Goal: Use online tool/utility

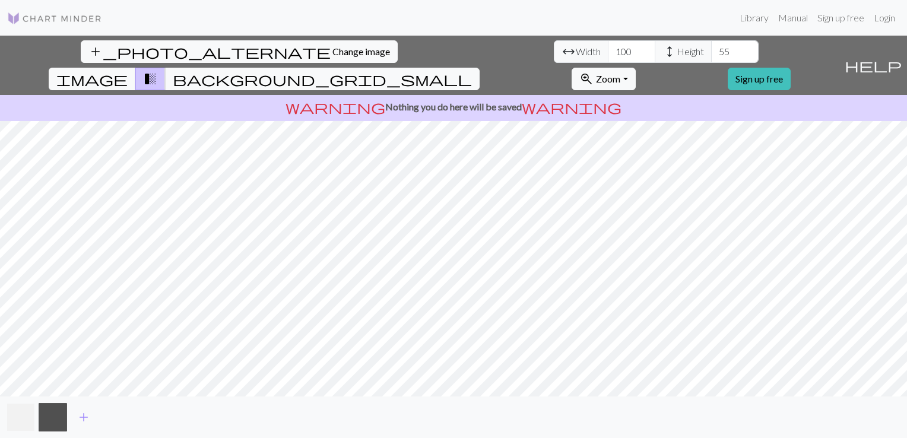
click at [11, 416] on button "button" at bounding box center [21, 417] width 29 height 29
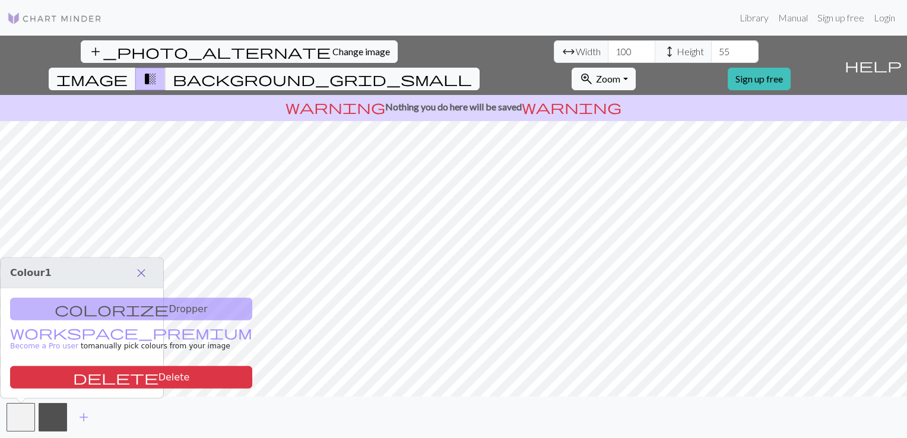
click at [136, 271] on span "close" at bounding box center [141, 273] width 14 height 17
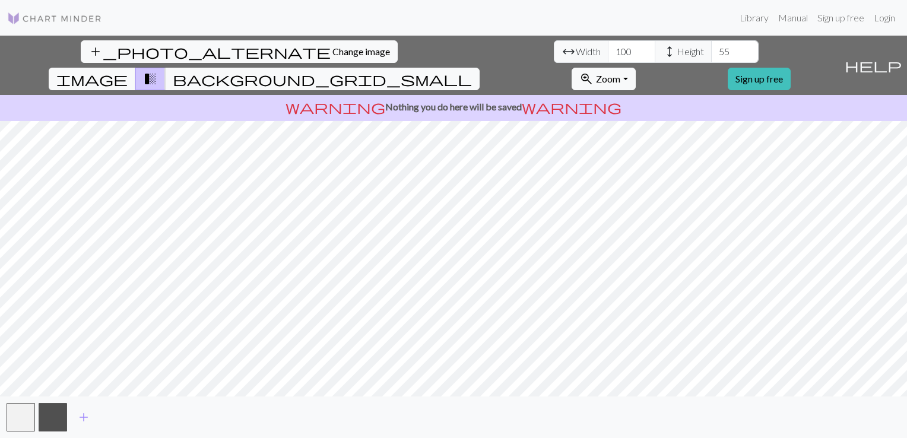
click at [4, 412] on div "add" at bounding box center [453, 418] width 907 height 42
click at [18, 412] on button "button" at bounding box center [21, 417] width 29 height 29
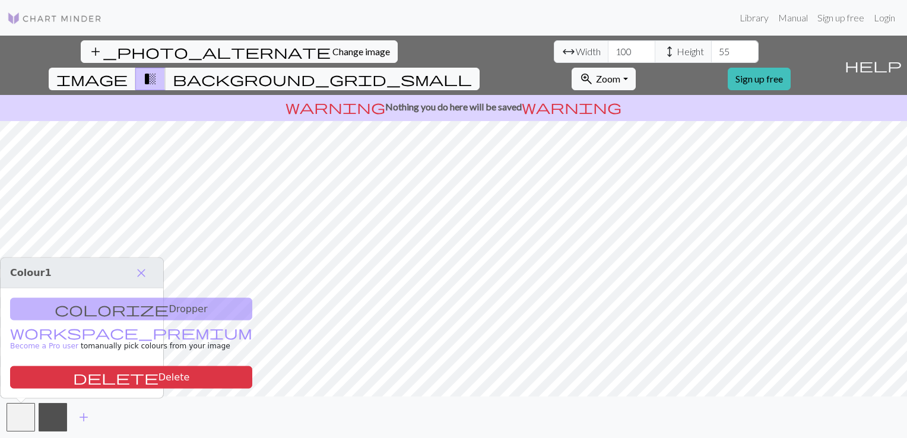
click at [78, 305] on div "colorize Dropper workspace_premium Become a Pro user to manually pick colours f…" at bounding box center [82, 344] width 163 height 110
drag, startPoint x: 56, startPoint y: 307, endPoint x: 87, endPoint y: 418, distance: 115.3
click at [87, 418] on body "Library Manual Sign up free Login add_photo_alternate Change image arrow_range …" at bounding box center [453, 219] width 907 height 438
click at [87, 418] on span "add" at bounding box center [84, 417] width 14 height 17
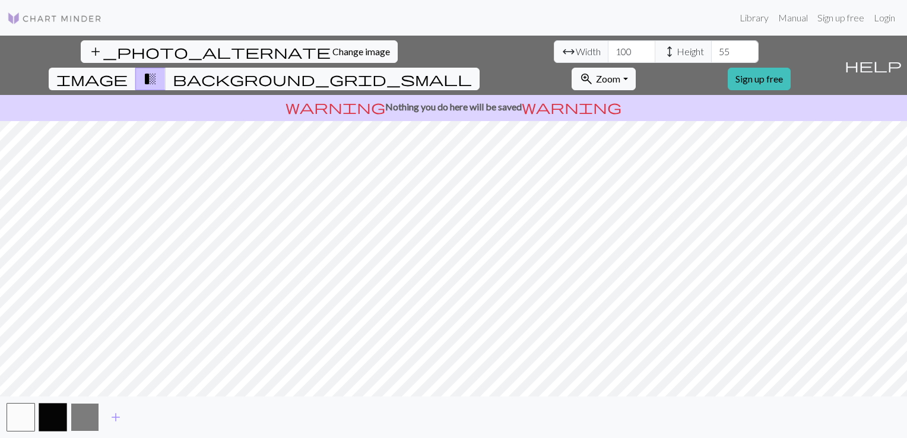
click at [90, 423] on button "button" at bounding box center [85, 417] width 29 height 29
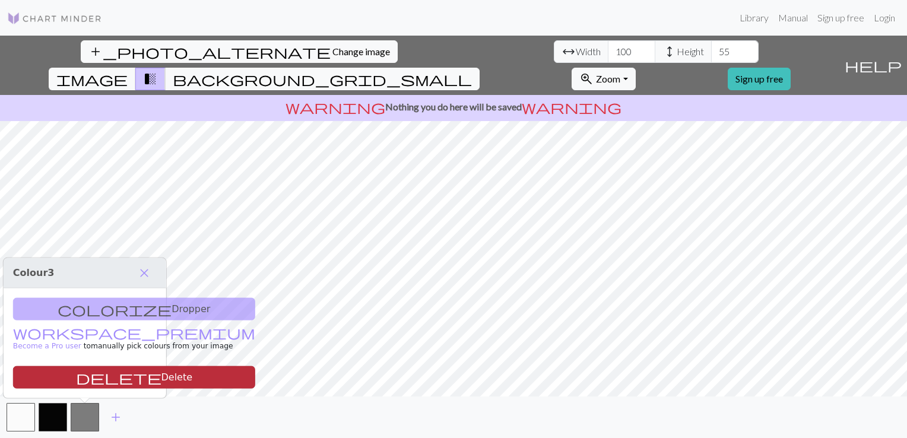
click at [110, 384] on button "delete Delete" at bounding box center [134, 377] width 242 height 23
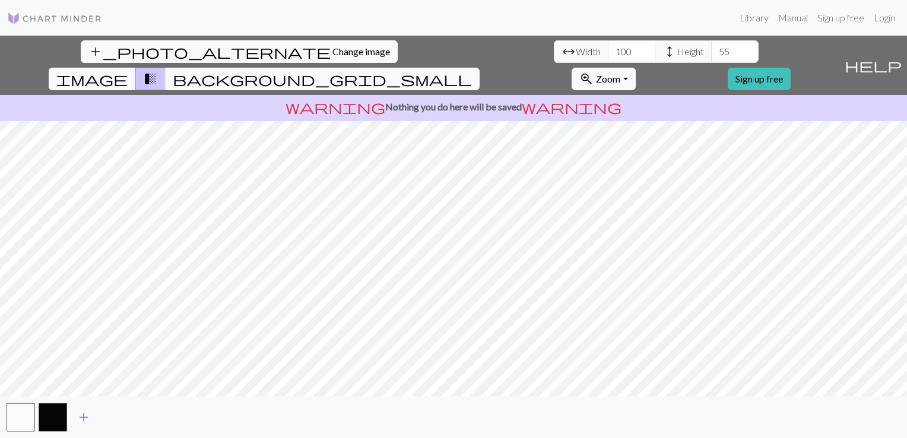
click at [81, 417] on span "add" at bounding box center [84, 417] width 14 height 17
click at [100, 417] on div "add" at bounding box center [453, 418] width 907 height 42
click at [112, 418] on span "add" at bounding box center [116, 417] width 14 height 17
click at [112, 417] on button "button" at bounding box center [117, 417] width 29 height 29
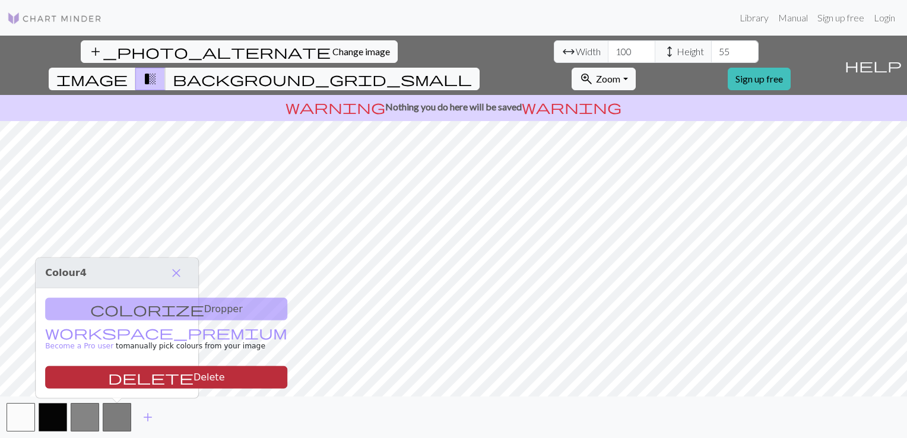
click at [108, 373] on span "delete" at bounding box center [151, 377] width 86 height 17
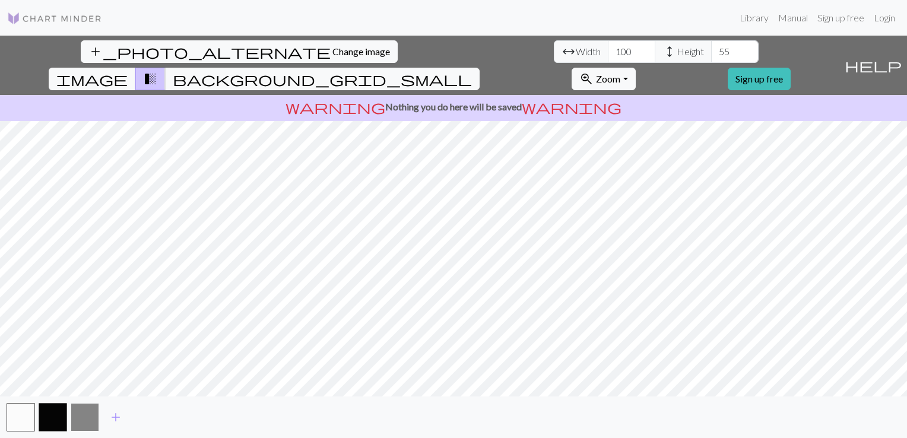
click at [93, 413] on button "button" at bounding box center [85, 417] width 29 height 29
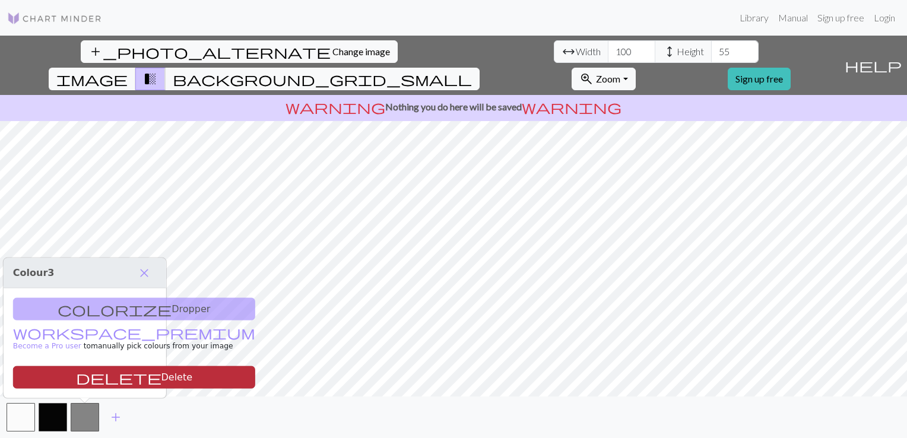
click at [103, 369] on button "delete Delete" at bounding box center [134, 377] width 242 height 23
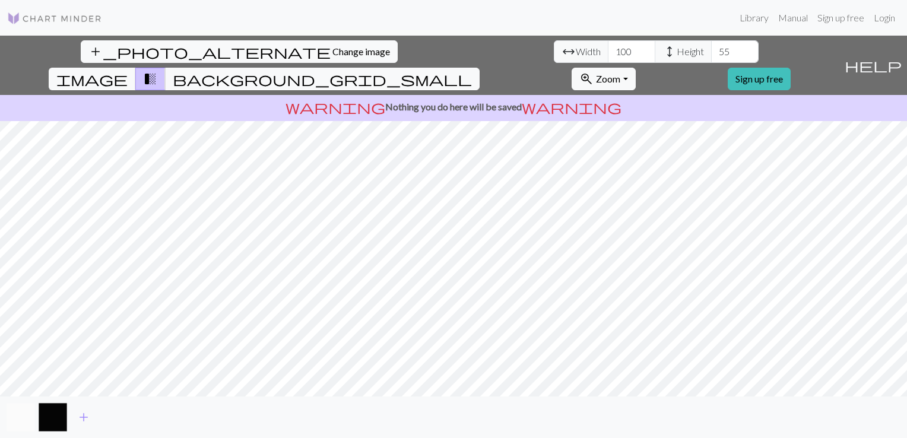
click at [24, 407] on button "button" at bounding box center [21, 417] width 29 height 29
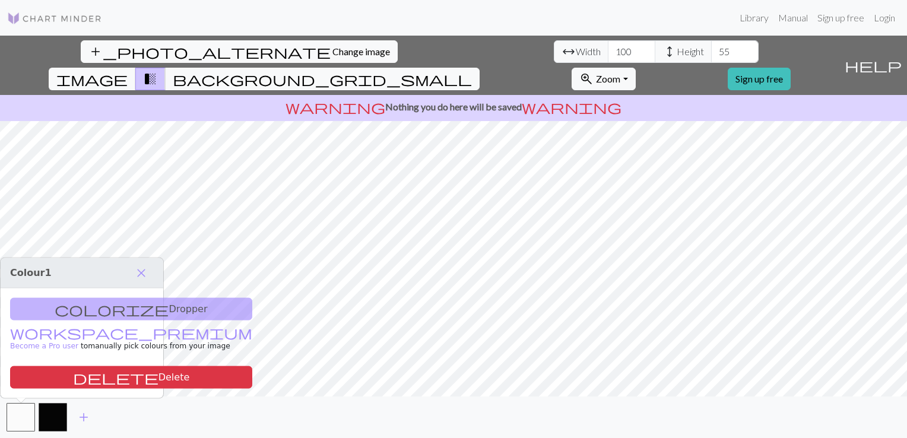
click at [98, 309] on div "colorize Dropper workspace_premium Become a Pro user to manually pick colours f…" at bounding box center [82, 344] width 163 height 110
click at [70, 312] on div "colorize Dropper workspace_premium Become a Pro user to manually pick colours f…" at bounding box center [82, 344] width 163 height 110
click at [91, 310] on div "colorize Dropper workspace_premium Become a Pro user to manually pick colours f…" at bounding box center [82, 344] width 163 height 110
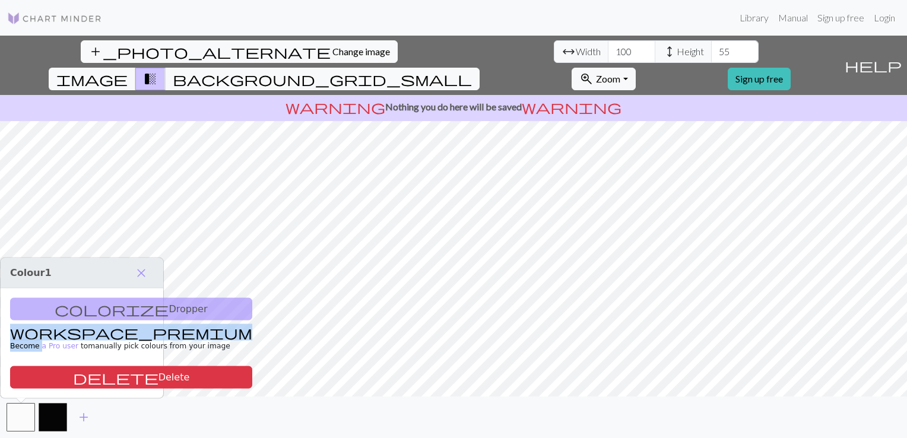
click at [91, 310] on div "colorize Dropper workspace_premium Become a Pro user to manually pick colours f…" at bounding box center [82, 344] width 163 height 110
click at [140, 278] on span "close" at bounding box center [141, 273] width 14 height 17
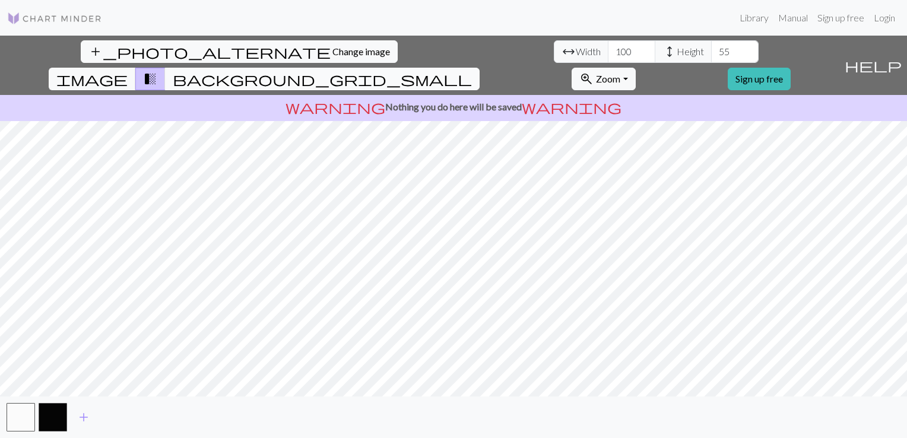
click at [472, 71] on span "background_grid_small" at bounding box center [322, 79] width 299 height 17
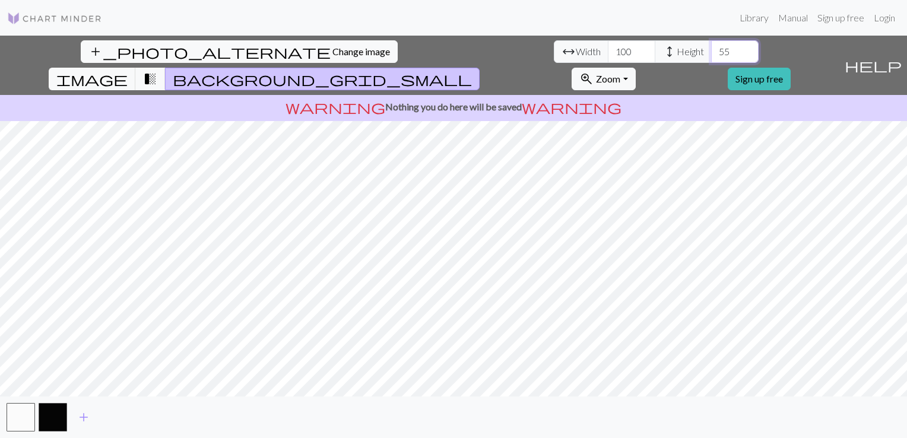
click at [711, 51] on input "55" at bounding box center [735, 51] width 48 height 23
type input "5"
type input "30"
click at [157, 71] on span "transition_fade" at bounding box center [150, 79] width 14 height 17
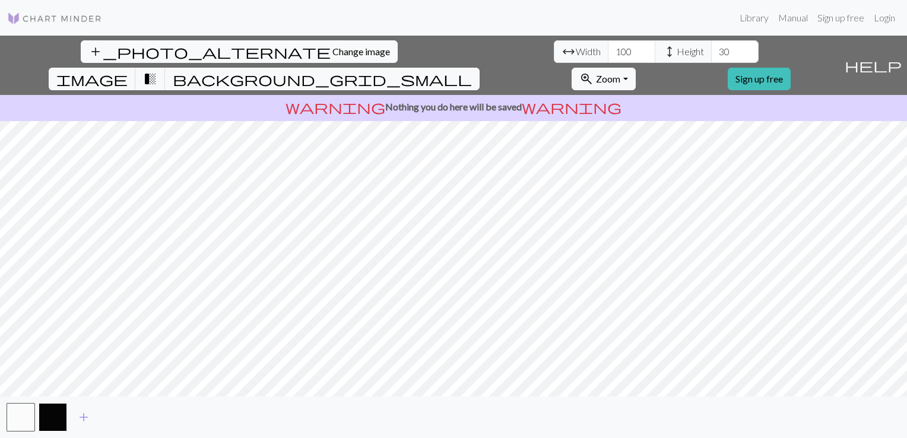
click at [42, 413] on button "button" at bounding box center [53, 417] width 29 height 29
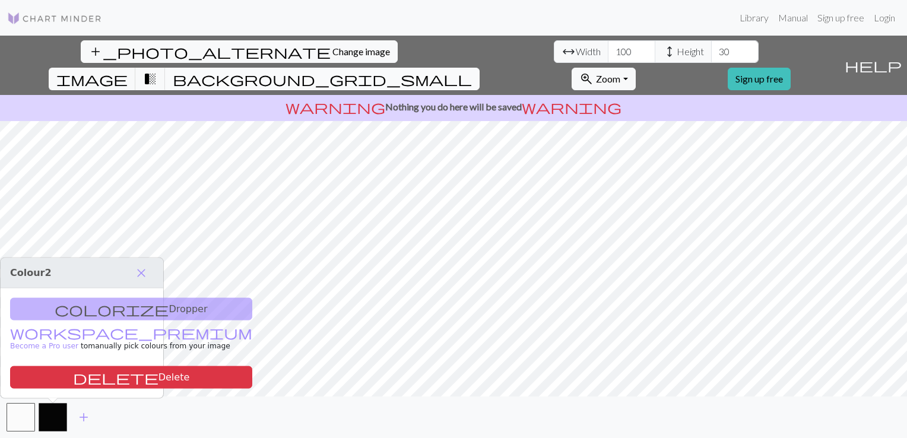
click at [472, 71] on span "background_grid_small" at bounding box center [322, 79] width 299 height 17
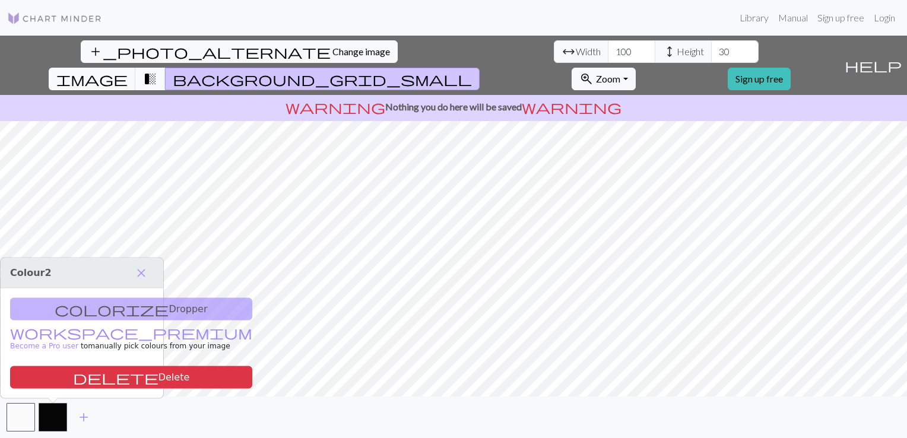
click at [157, 71] on span "transition_fade" at bounding box center [150, 79] width 14 height 17
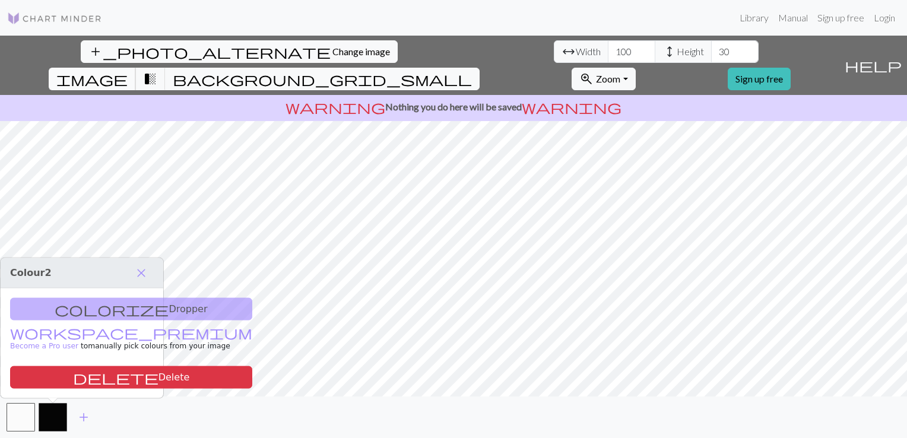
click at [128, 71] on span "image" at bounding box center [91, 79] width 71 height 17
click at [157, 71] on span "transition_fade" at bounding box center [150, 79] width 14 height 17
click at [472, 71] on span "background_grid_small" at bounding box center [322, 79] width 299 height 17
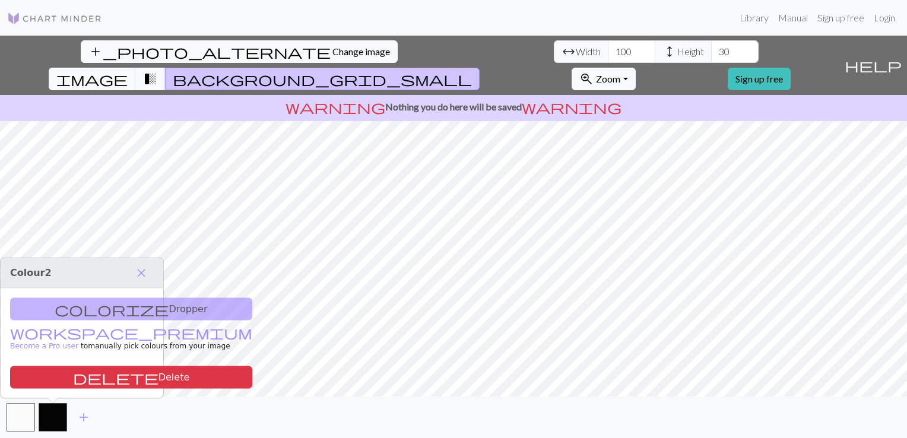
click at [157, 71] on span "transition_fade" at bounding box center [150, 79] width 14 height 17
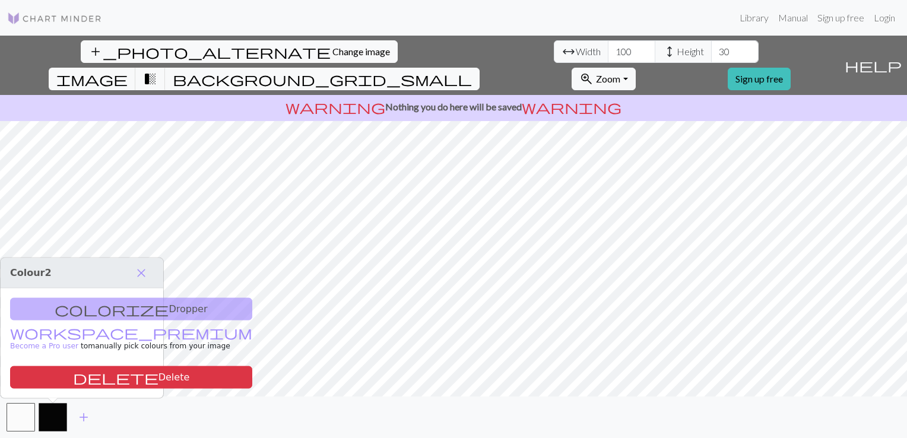
click at [571, 37] on div "add_photo_alternate Change image arrow_range Width 100 height Height 30 image t…" at bounding box center [420, 65] width 840 height 59
click at [472, 71] on span "background_grid_small" at bounding box center [322, 79] width 299 height 17
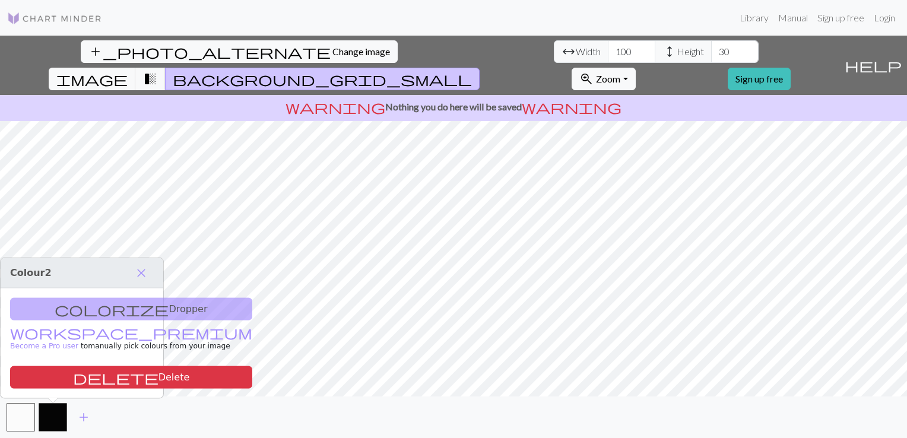
click at [143, 262] on h3 "Colour 2 close" at bounding box center [82, 273] width 163 height 30
click at [145, 267] on span "close" at bounding box center [141, 273] width 14 height 17
